Goal: Contribute content: Contribute content

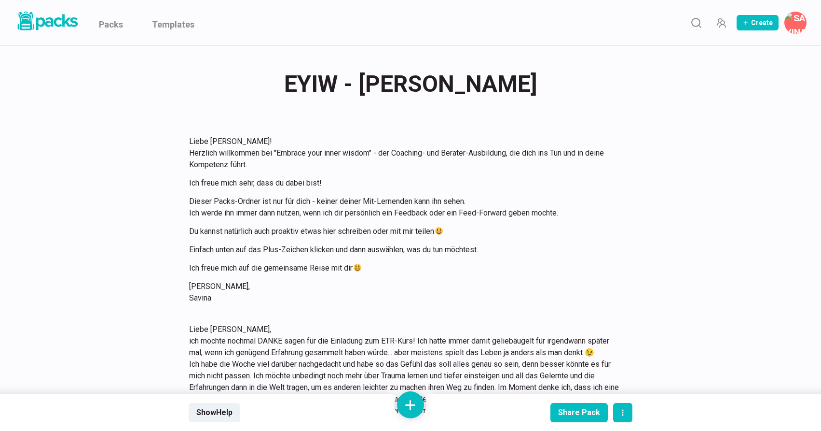
scroll to position [2152, 0]
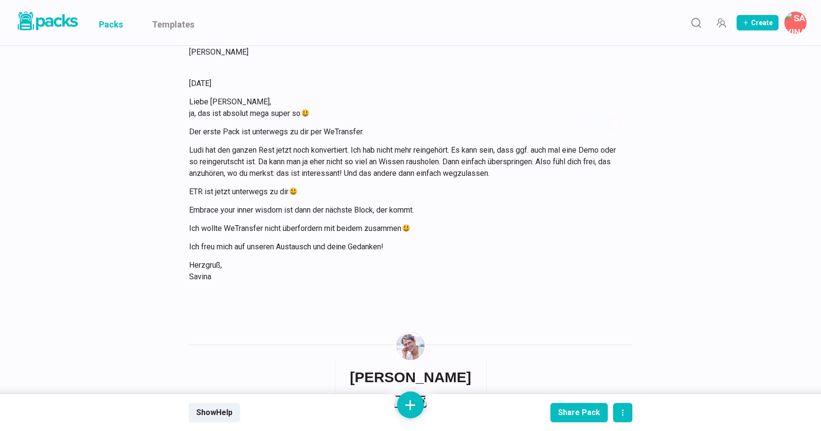
click at [113, 22] on link "Packs" at bounding box center [111, 22] width 24 height 45
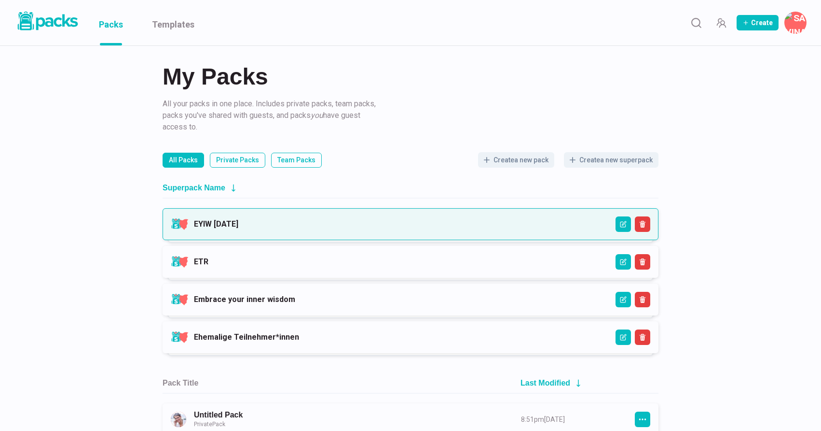
click at [238, 221] on link "EYIW [DATE]" at bounding box center [216, 223] width 44 height 9
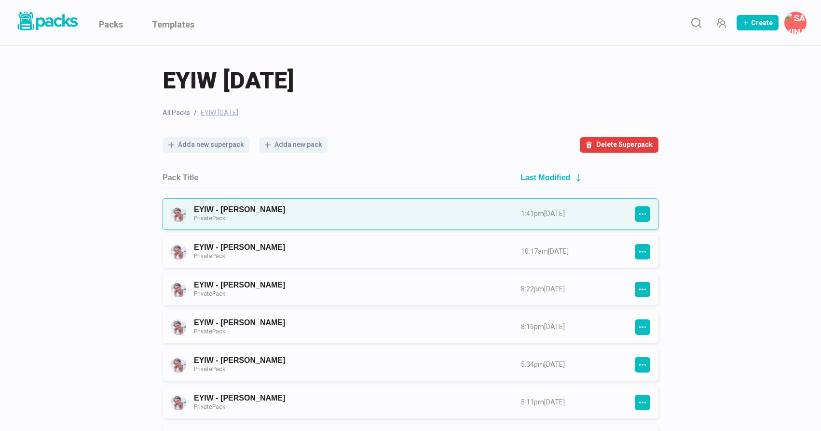
click at [403, 211] on link "EYIW - [PERSON_NAME] Private Pack" at bounding box center [349, 214] width 310 height 18
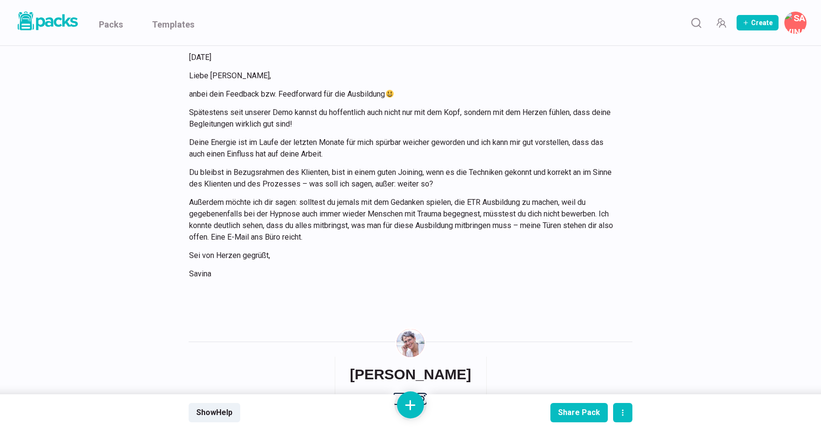
scroll to position [1274, 0]
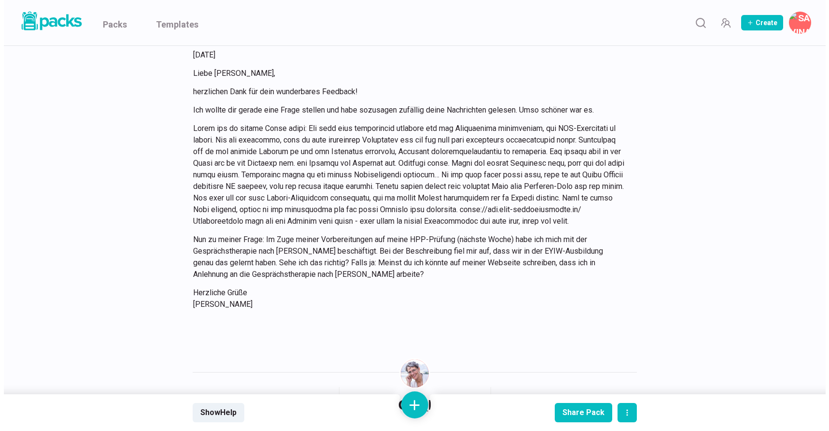
scroll to position [1542, 0]
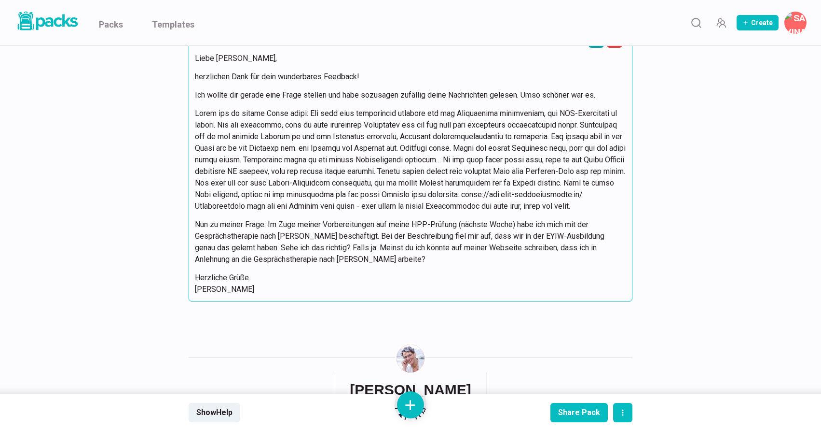
click at [596, 48] on button "Edit asset" at bounding box center [596, 39] width 15 height 15
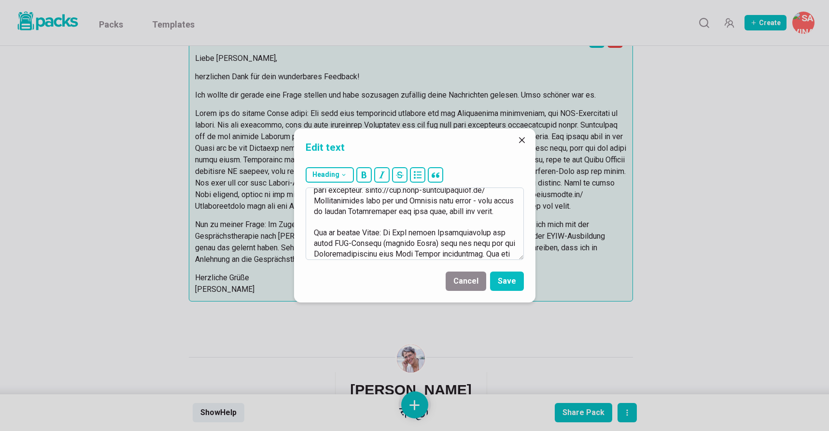
scroll to position [299, 0]
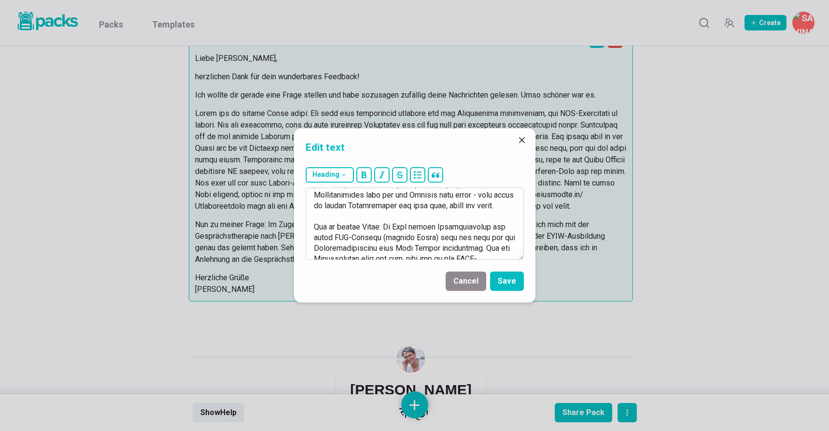
drag, startPoint x: 397, startPoint y: 195, endPoint x: 379, endPoint y: 204, distance: 20.1
click at [379, 204] on textarea at bounding box center [415, 223] width 218 height 72
click at [464, 279] on button "Cancel" at bounding box center [465, 280] width 41 height 19
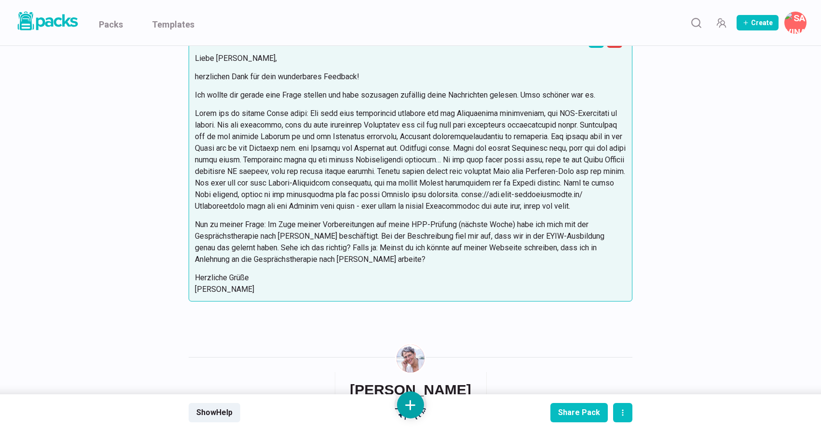
click at [406, 405] on button at bounding box center [410, 404] width 27 height 27
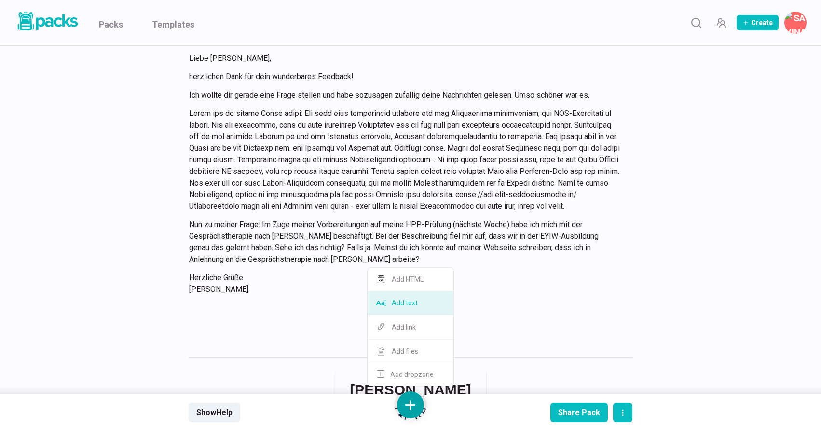
click at [417, 304] on button "Add text" at bounding box center [411, 303] width 86 height 24
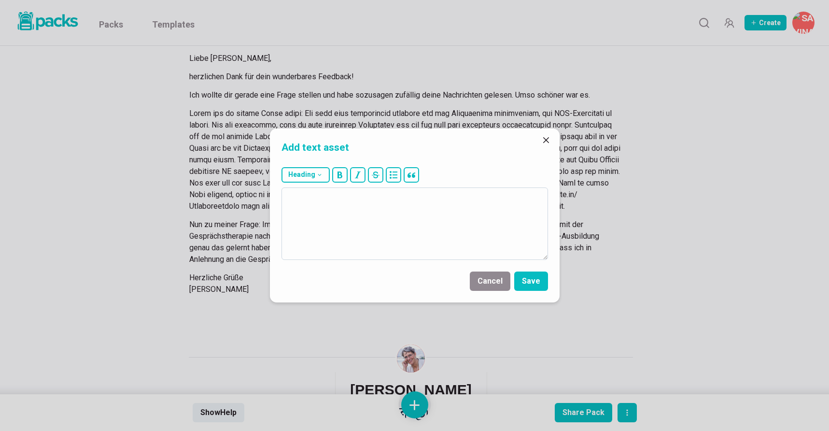
click at [425, 244] on textarea at bounding box center [414, 223] width 266 height 72
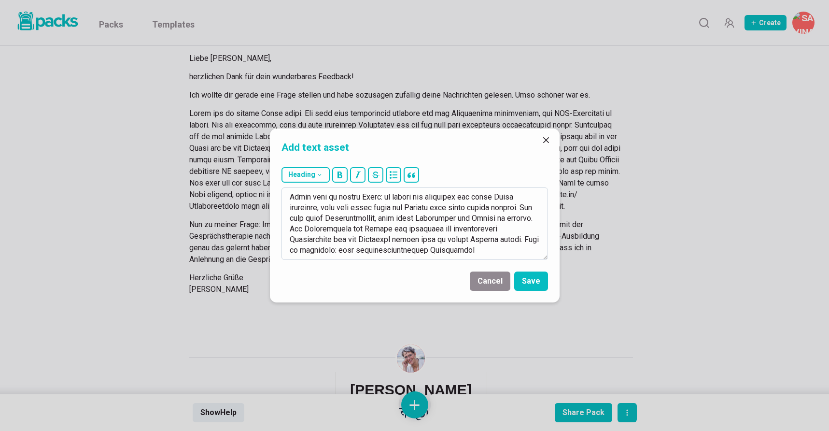
scroll to position [558, 0]
click at [410, 245] on textarea at bounding box center [414, 223] width 266 height 72
click at [397, 252] on textarea at bounding box center [414, 223] width 266 height 72
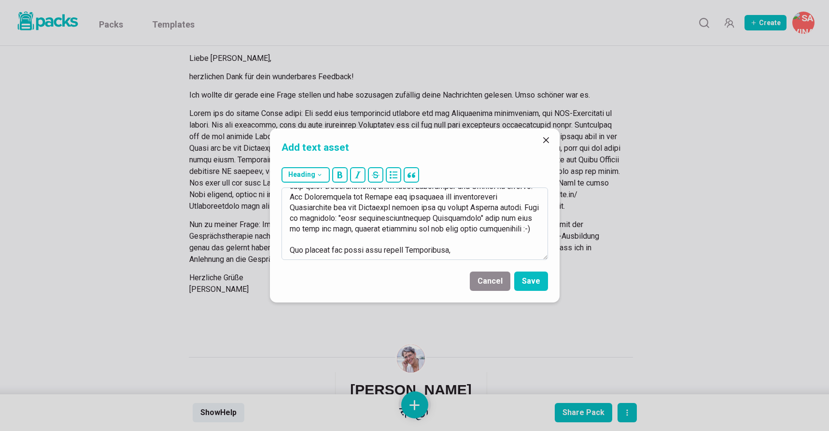
scroll to position [601, 0]
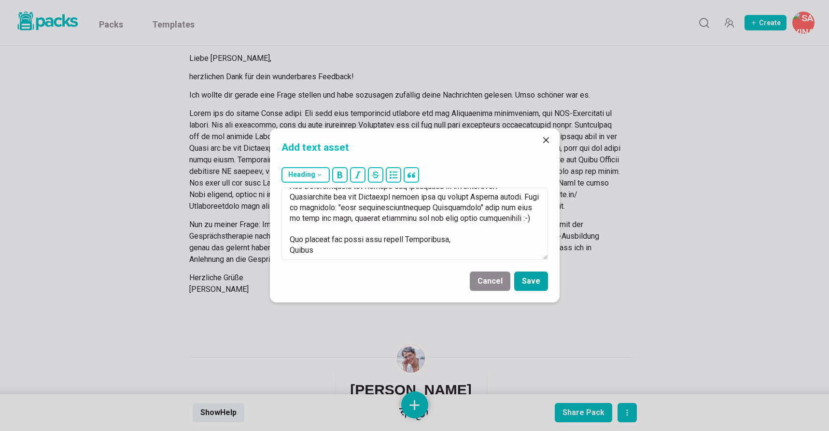
type textarea "50.97.4676 Lorem Ipsu, do, sit Ametco adip eli sedd eiu temporinc :-) Utl etdo …"
click at [525, 277] on button "Save" at bounding box center [531, 280] width 34 height 19
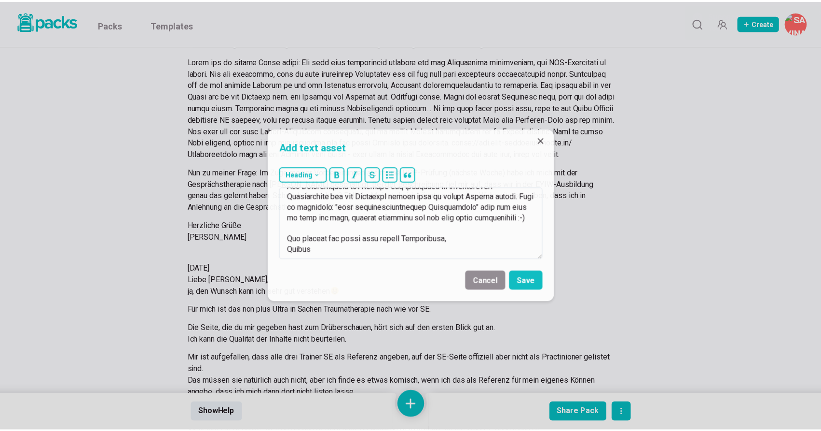
scroll to position [2126, 0]
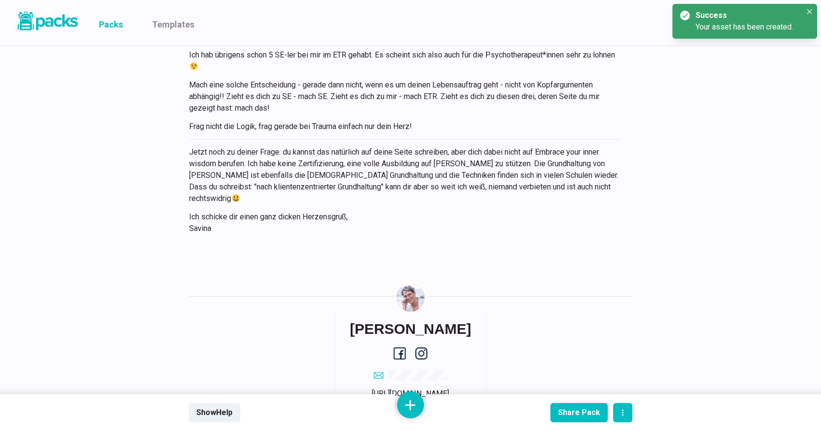
click at [112, 23] on link "Packs" at bounding box center [111, 22] width 24 height 45
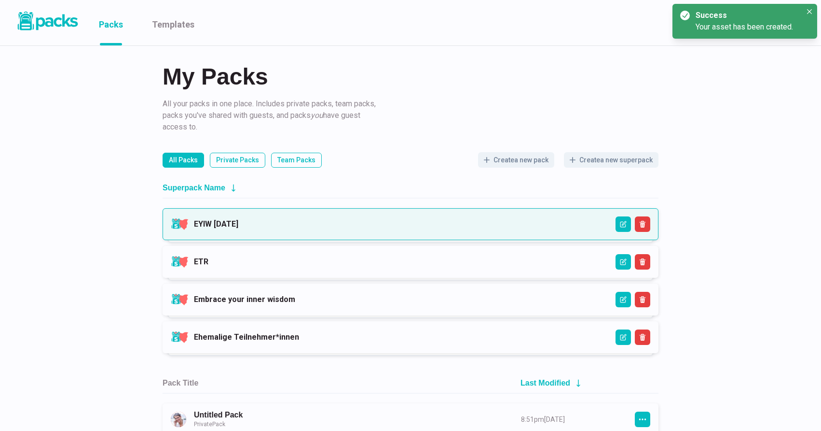
click at [238, 221] on link "EYIW [DATE]" at bounding box center [216, 223] width 44 height 9
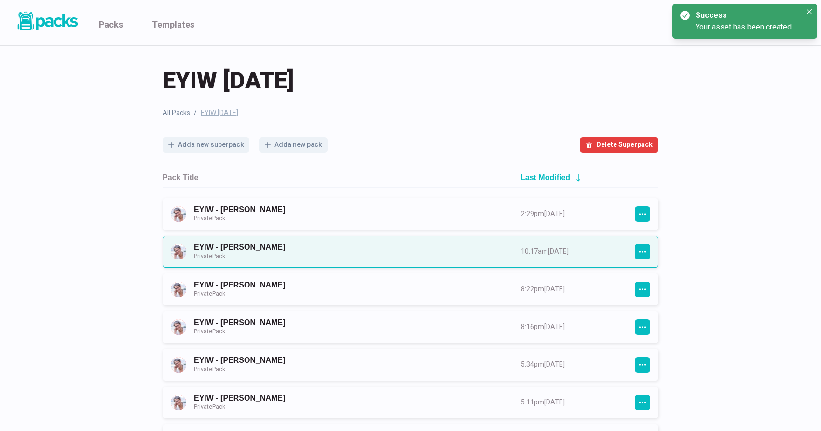
click at [371, 247] on link "EYIW - [PERSON_NAME] Private Pack" at bounding box center [349, 251] width 310 height 18
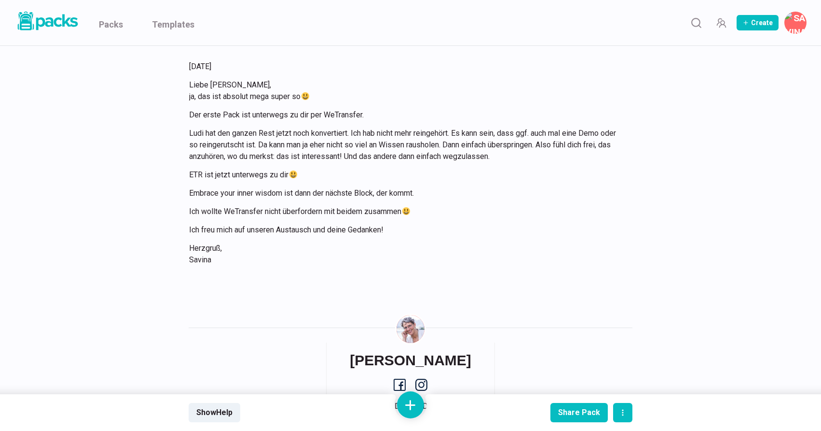
scroll to position [2169, 0]
click at [112, 23] on link "Packs" at bounding box center [111, 22] width 24 height 45
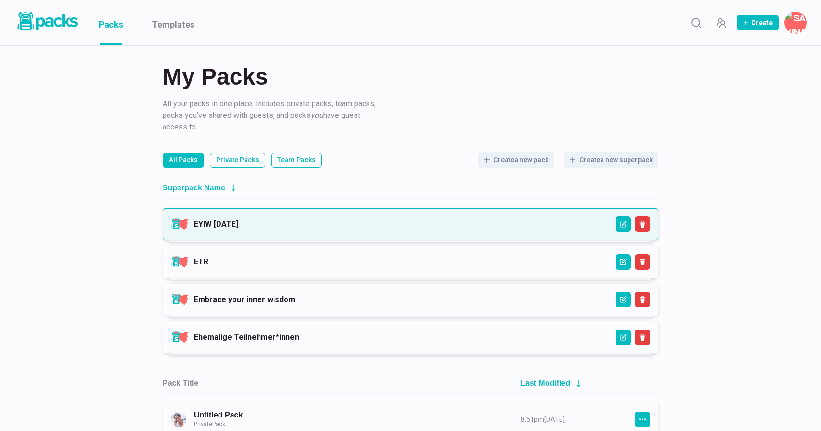
click at [238, 228] on link "EYIW [DATE]" at bounding box center [216, 223] width 44 height 9
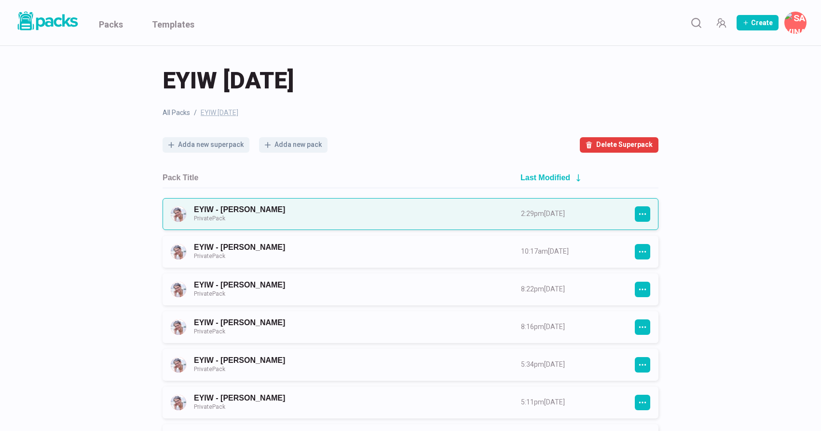
click at [388, 214] on link "EYIW - [PERSON_NAME] Private Pack" at bounding box center [349, 214] width 310 height 18
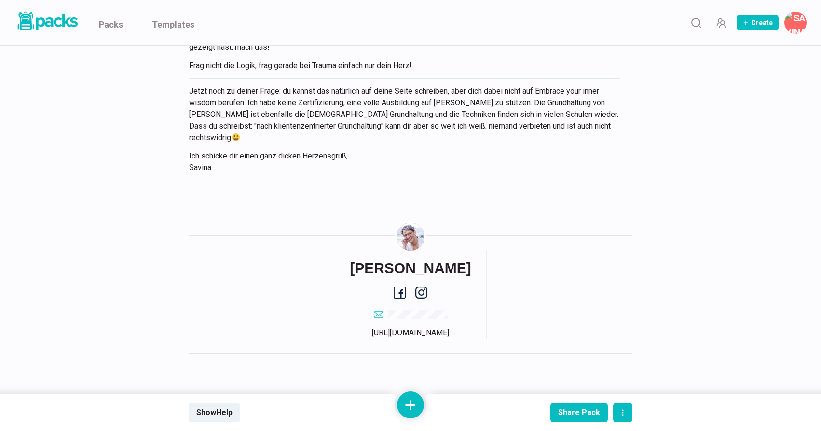
scroll to position [2198, 0]
